Goal: Task Accomplishment & Management: Manage account settings

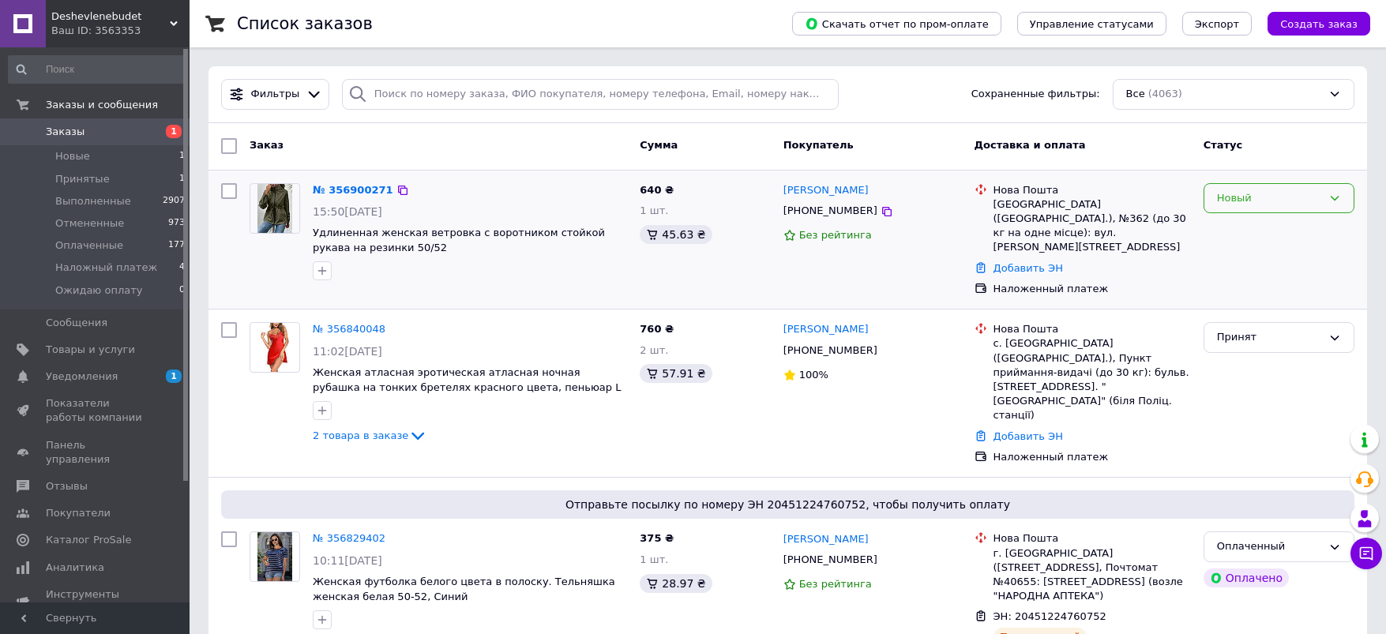
click at [1243, 190] on div "Новый" at bounding box center [1269, 198] width 105 height 17
click at [1241, 223] on li "Принят" at bounding box center [1279, 230] width 149 height 29
click at [820, 190] on link "[PERSON_NAME]" at bounding box center [826, 190] width 85 height 15
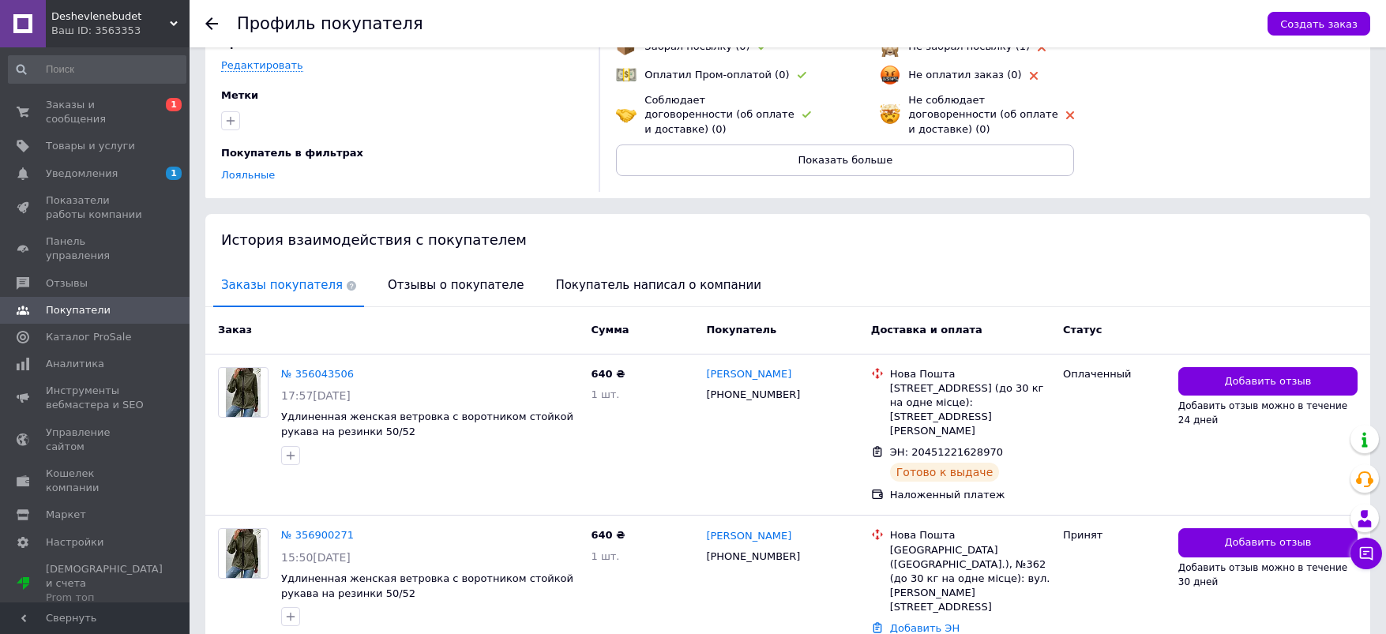
scroll to position [207, 0]
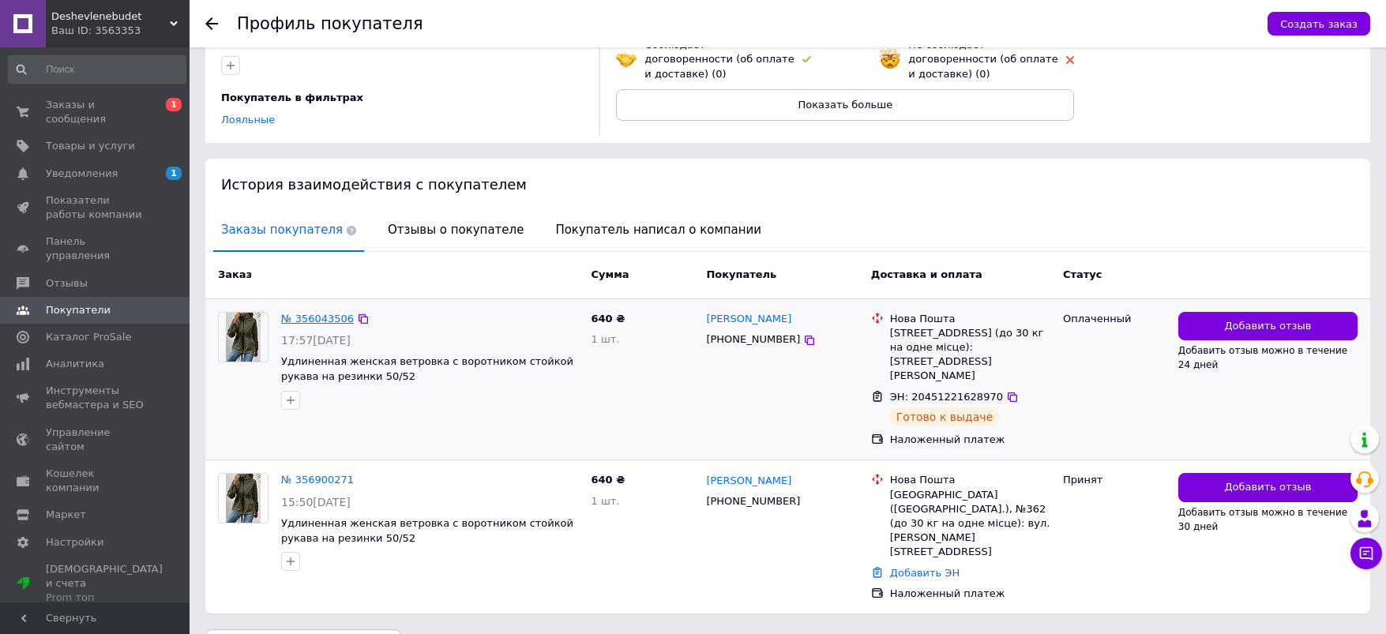
click at [324, 322] on link "№ 356043506" at bounding box center [317, 319] width 73 height 12
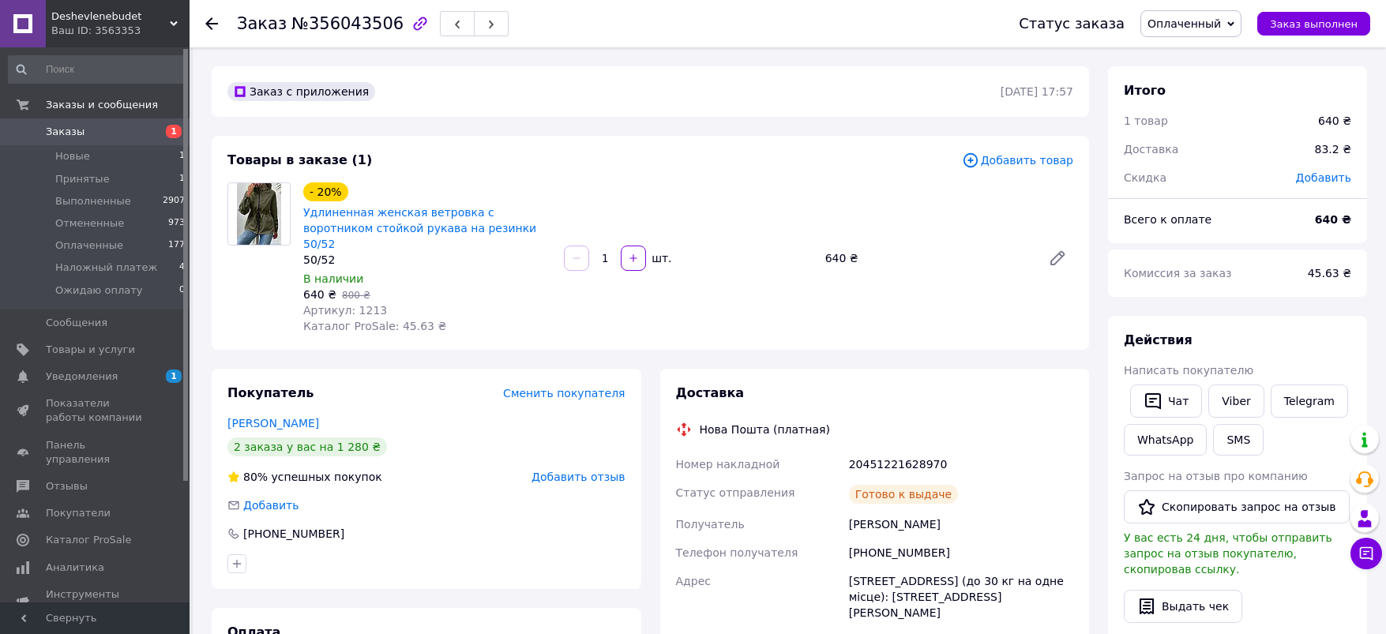
click at [96, 131] on span "Заказы" at bounding box center [96, 132] width 100 height 14
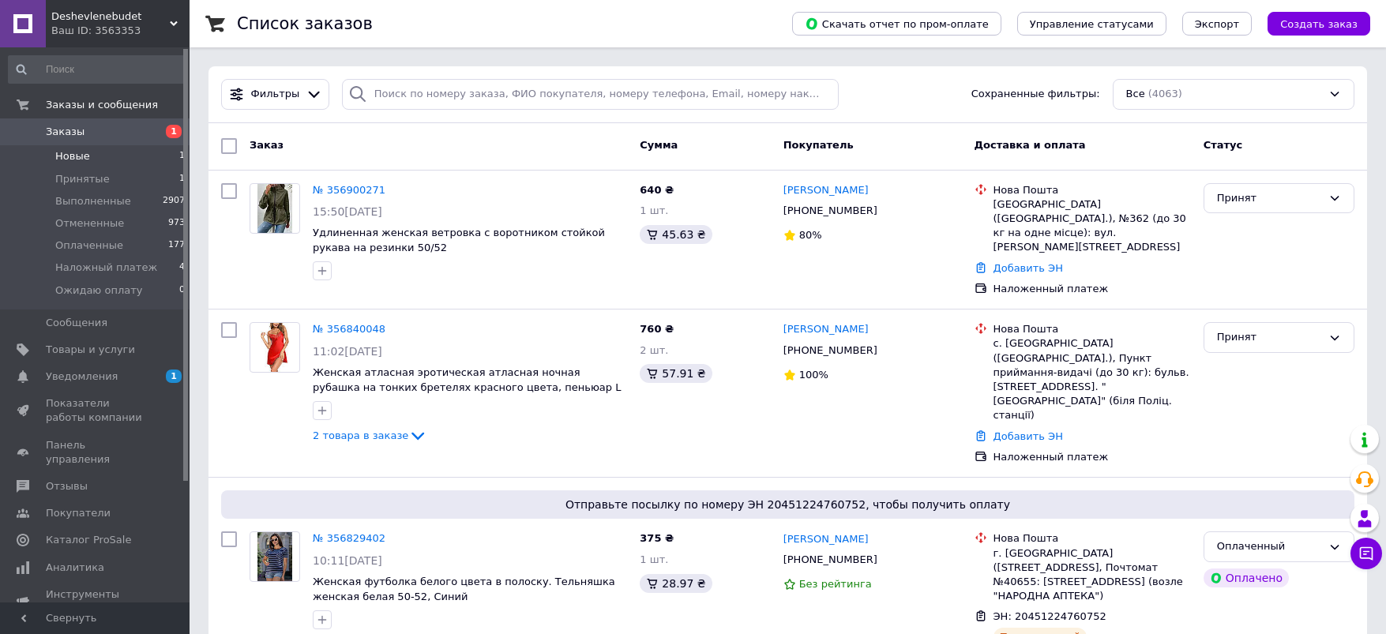
click at [91, 156] on li "Новые 1" at bounding box center [97, 156] width 194 height 22
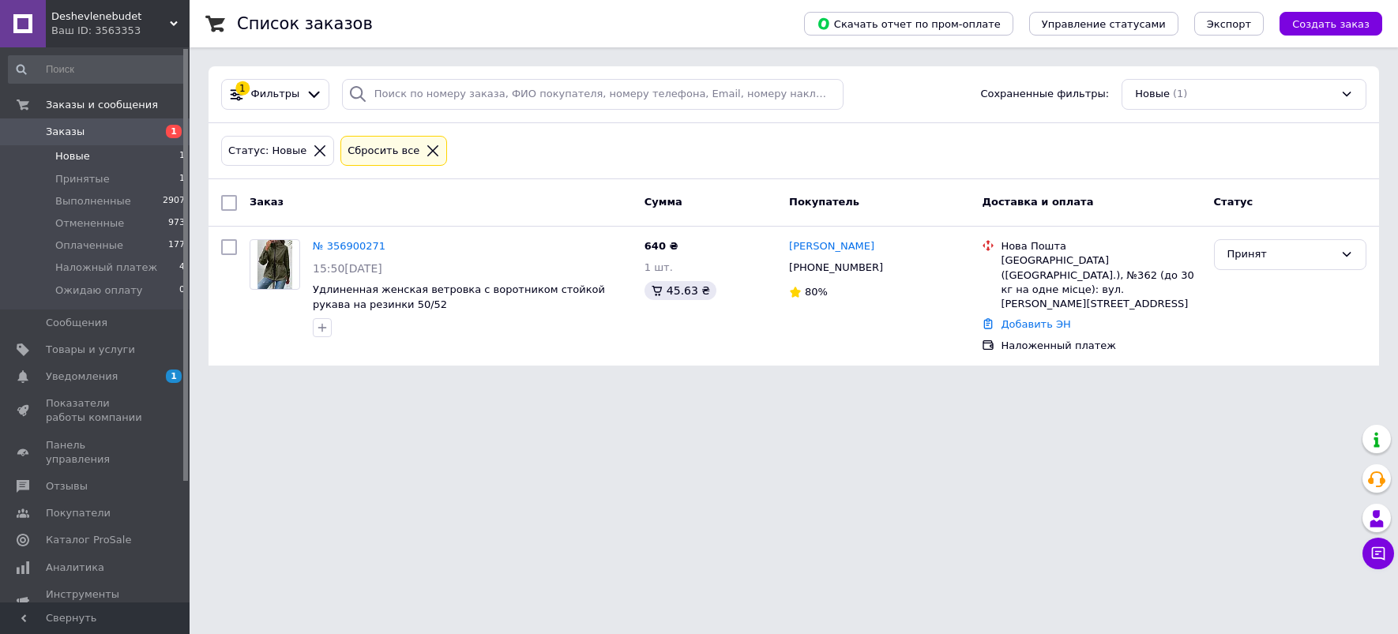
click at [81, 129] on span "Заказы" at bounding box center [65, 132] width 39 height 14
